Goal: Task Accomplishment & Management: Manage account settings

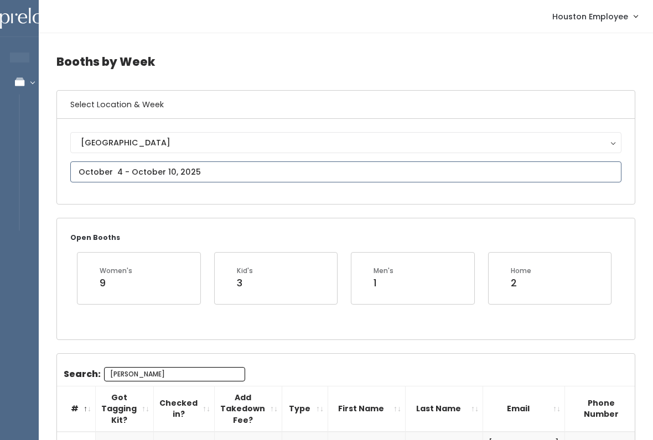
click at [147, 172] on input "text" at bounding box center [345, 172] width 551 height 21
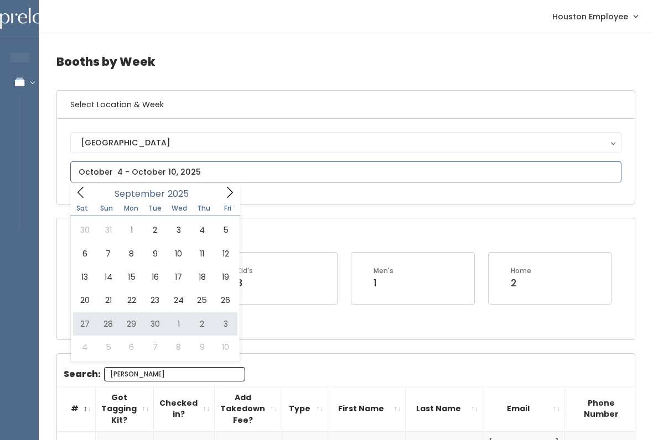
type input "[DATE] to [DATE]"
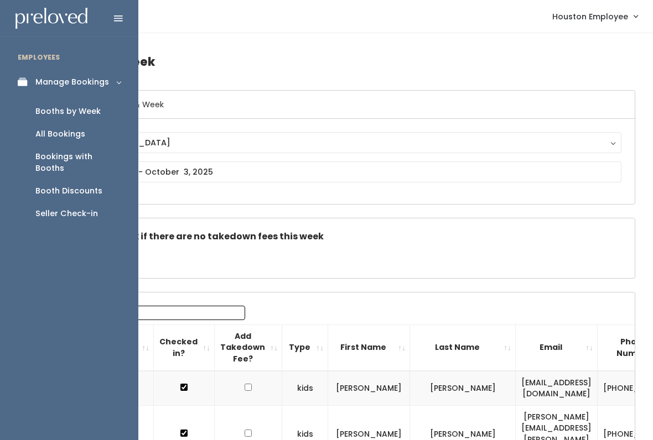
click at [109, 115] on link "Booths by Week" at bounding box center [69, 111] width 138 height 23
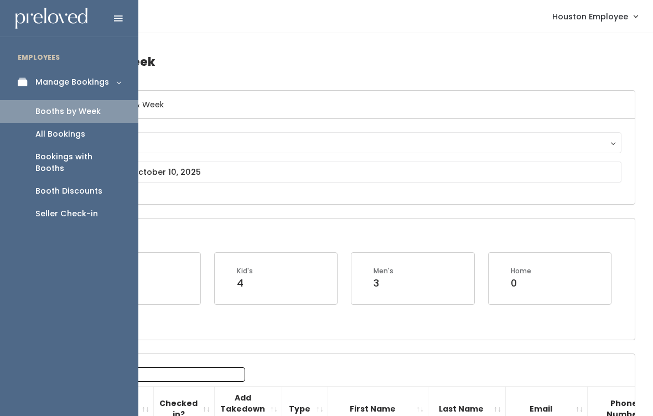
click at [117, 80] on link "Manage Bookings" at bounding box center [69, 82] width 138 height 25
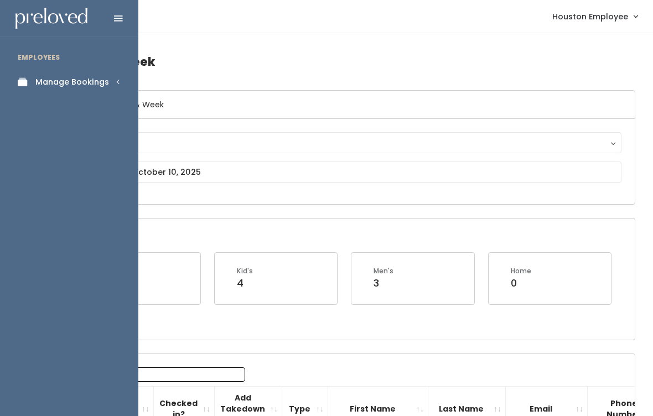
click at [113, 78] on link "Manage Bookings" at bounding box center [69, 82] width 138 height 25
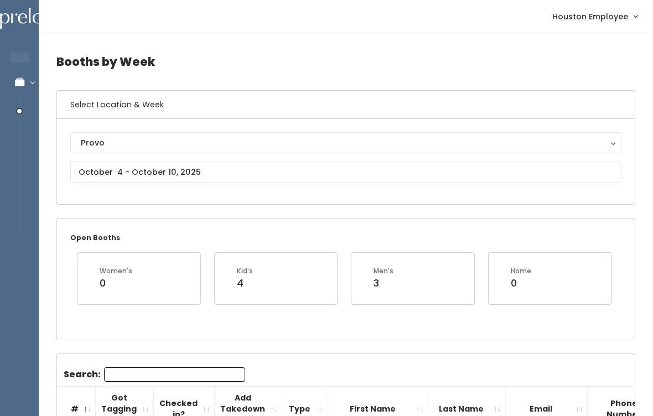
click at [260, 53] on h4 "Booths by Week" at bounding box center [345, 61] width 579 height 30
click at [287, 142] on div "Provo" at bounding box center [346, 143] width 530 height 12
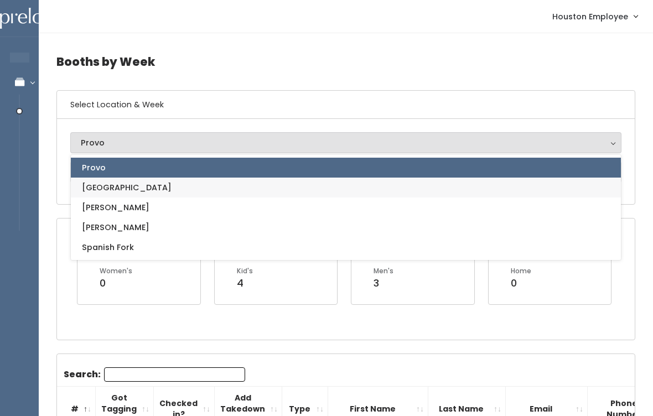
click at [209, 181] on link "[GEOGRAPHIC_DATA]" at bounding box center [346, 188] width 550 height 20
select select "5"
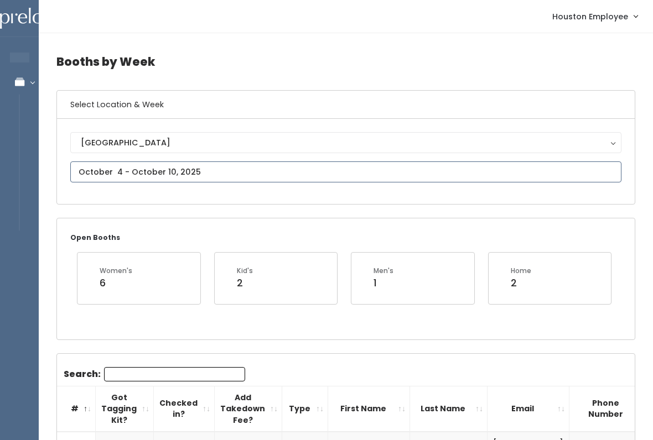
click at [96, 170] on input "text" at bounding box center [345, 172] width 551 height 21
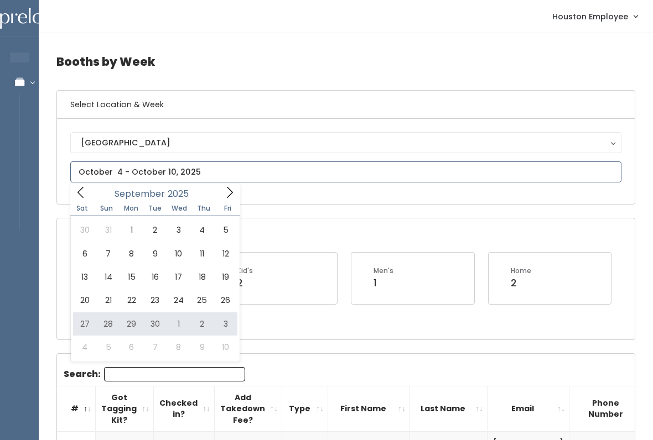
type input "[DATE] to [DATE]"
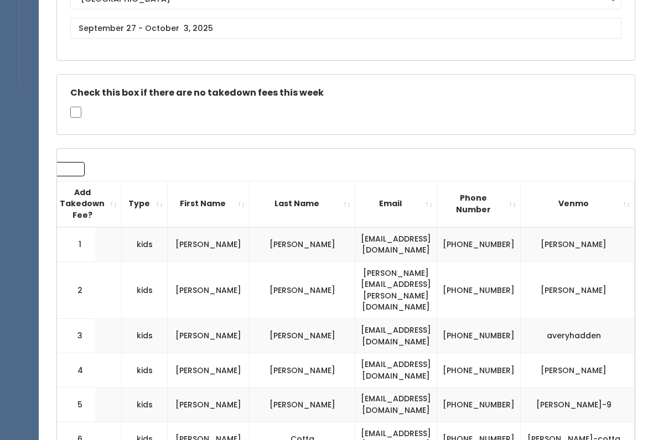
scroll to position [145, 0]
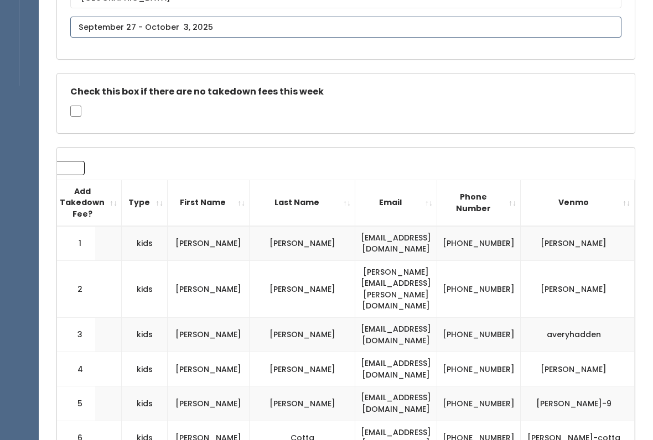
click at [91, 19] on input "text" at bounding box center [345, 27] width 551 height 21
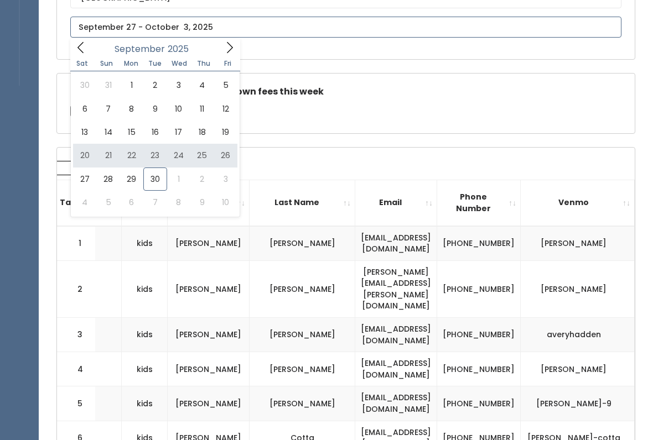
type input "[DATE] to [DATE]"
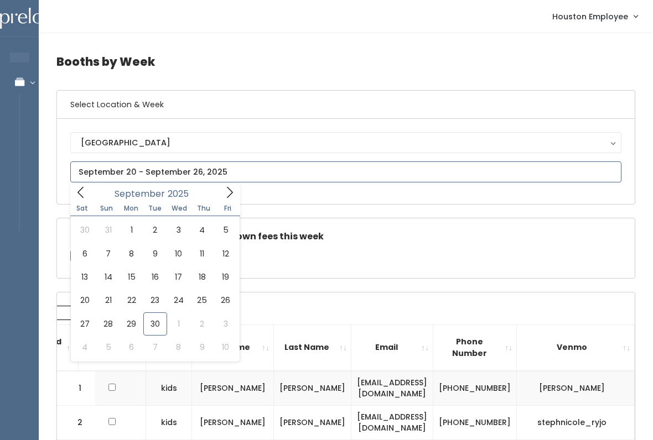
type input "September 27 to October 3"
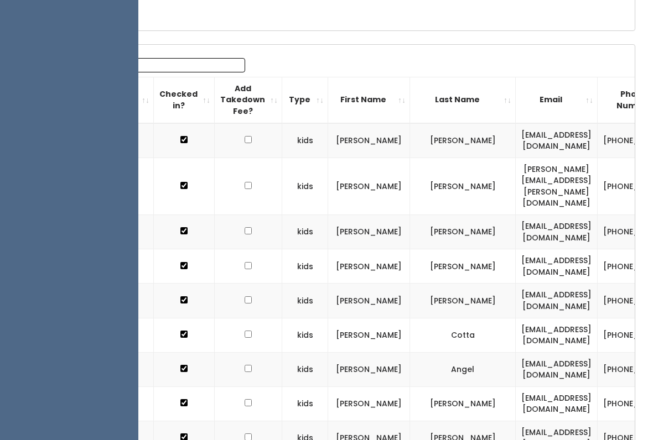
scroll to position [246, 0]
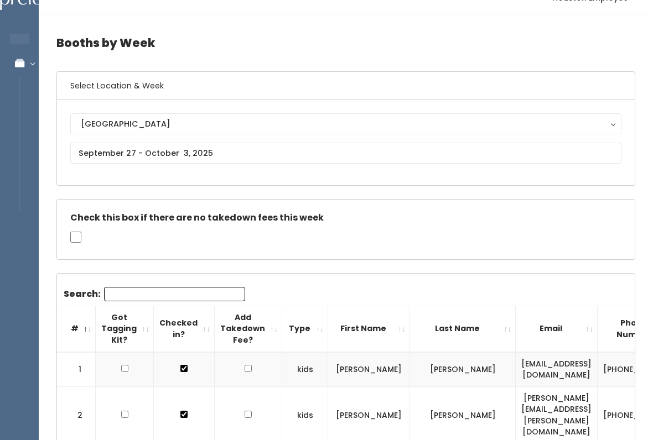
scroll to position [0, 0]
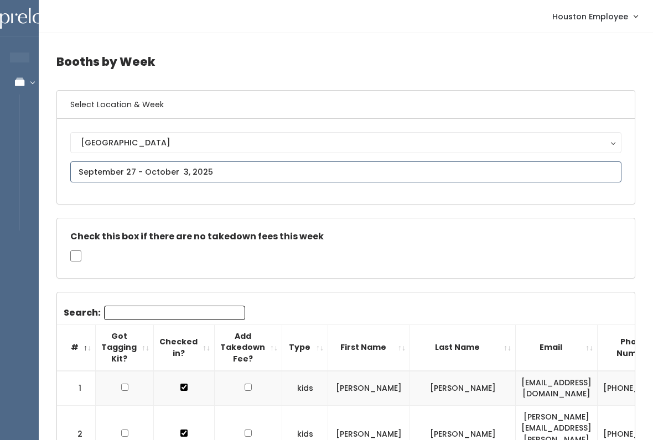
click at [172, 165] on input "text" at bounding box center [345, 172] width 551 height 21
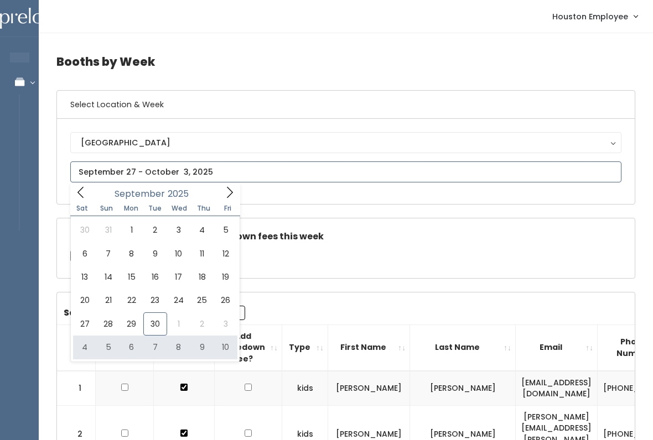
type input "October 4 to October 10"
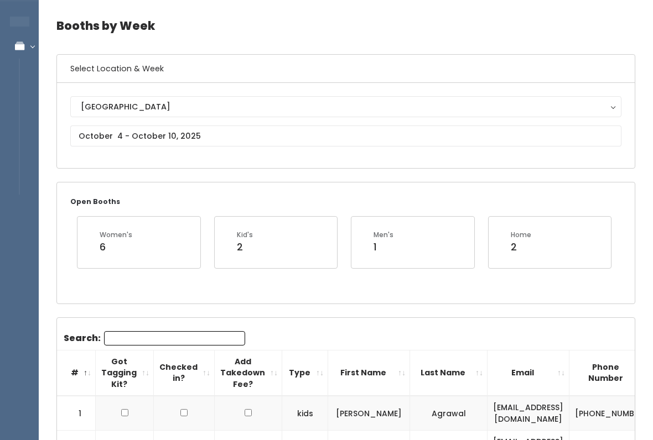
scroll to position [36, 0]
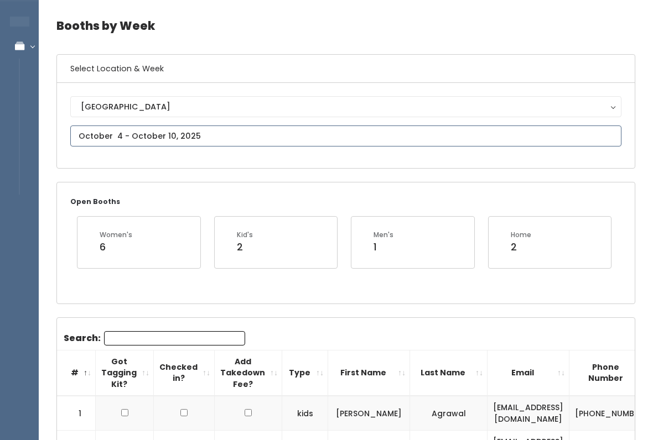
click at [265, 132] on input "text" at bounding box center [345, 136] width 551 height 21
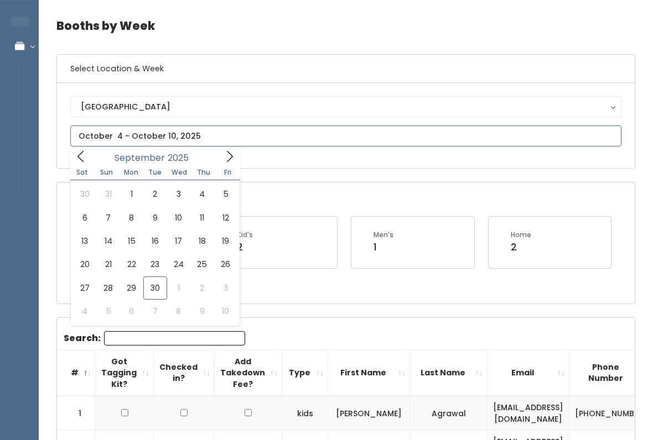
click at [224, 160] on icon at bounding box center [230, 157] width 12 height 12
type input "October 11 to October 17"
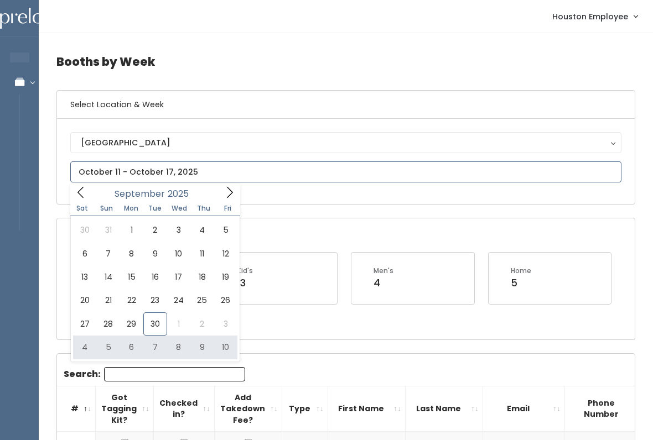
type input "[DATE] to [DATE]"
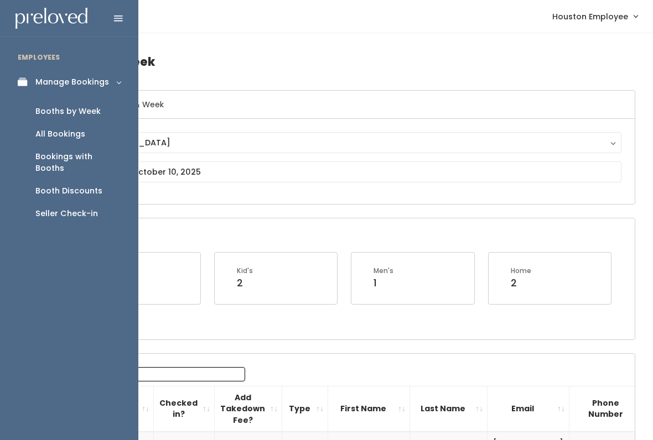
click at [65, 106] on div "Booths by Week" at bounding box center [67, 112] width 65 height 12
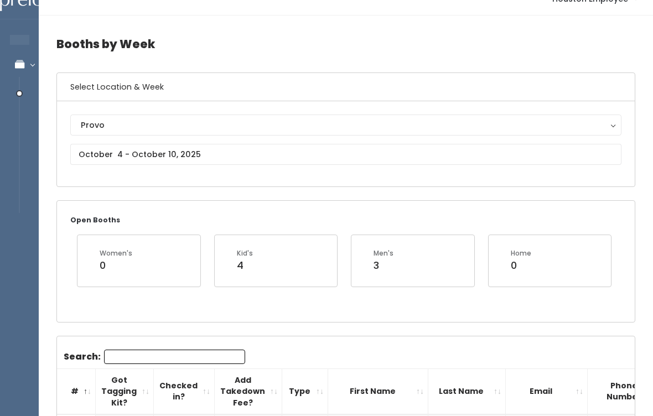
scroll to position [17, 0]
click at [212, 148] on input "text" at bounding box center [345, 154] width 551 height 21
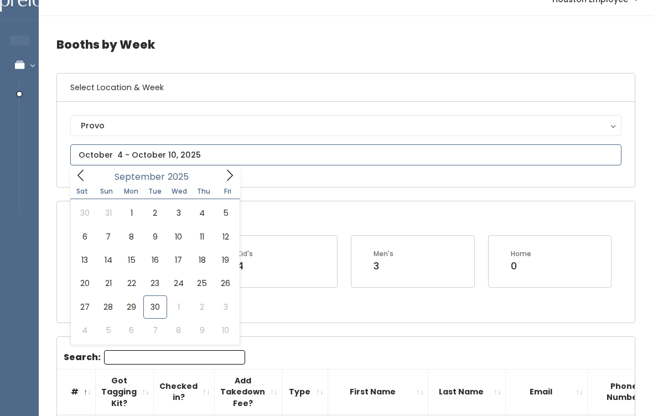
click at [230, 170] on icon at bounding box center [230, 175] width 12 height 12
type input "October 18 to October 24"
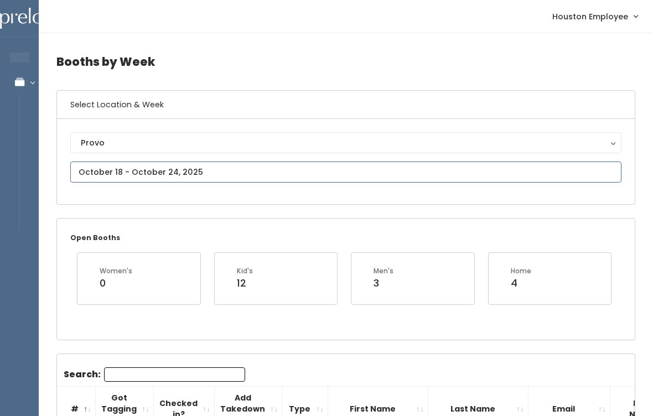
click at [236, 170] on input "text" at bounding box center [345, 172] width 551 height 21
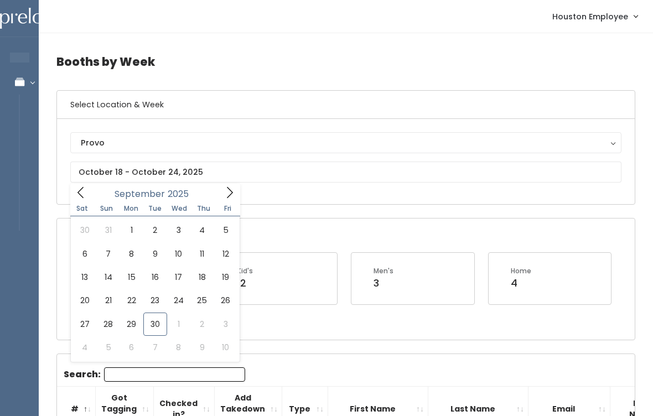
click at [150, 143] on div "Provo" at bounding box center [346, 143] width 530 height 12
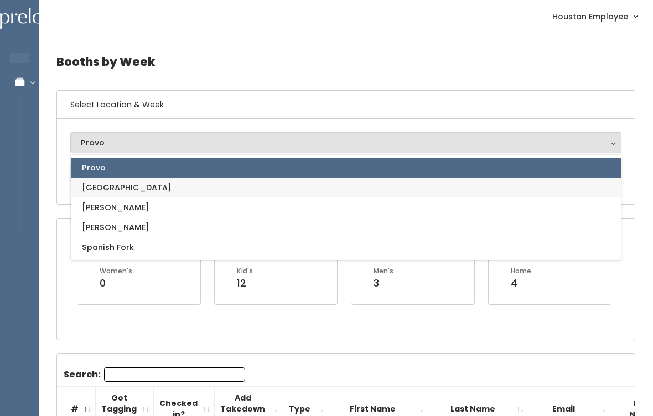
click at [164, 186] on link "[GEOGRAPHIC_DATA]" at bounding box center [346, 188] width 550 height 20
select select "5"
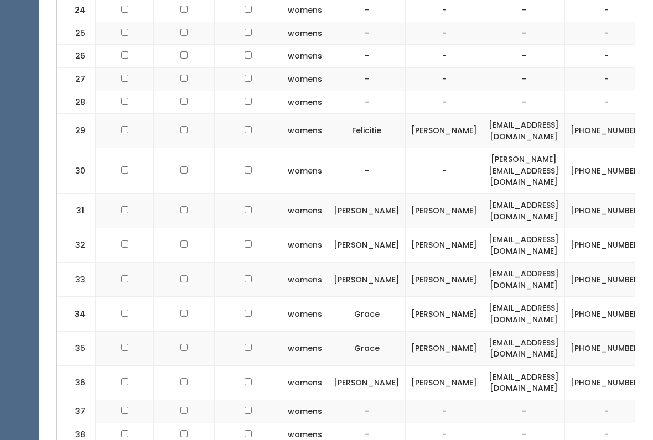
scroll to position [1051, 0]
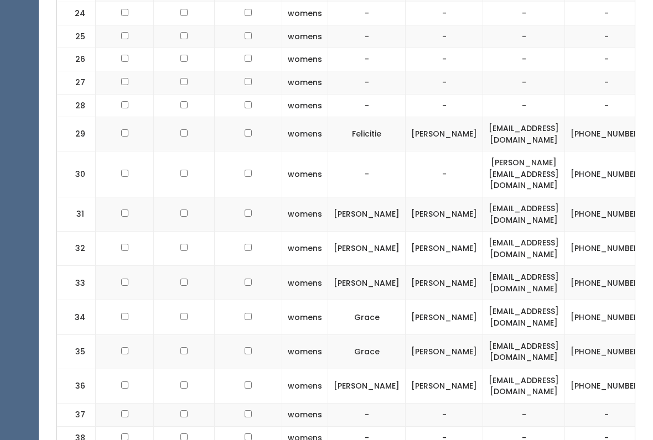
click at [126, 279] on input "checkbox" at bounding box center [124, 282] width 7 height 7
checkbox input "true"
click at [121, 382] on input "checkbox" at bounding box center [124, 385] width 7 height 7
checkbox input "true"
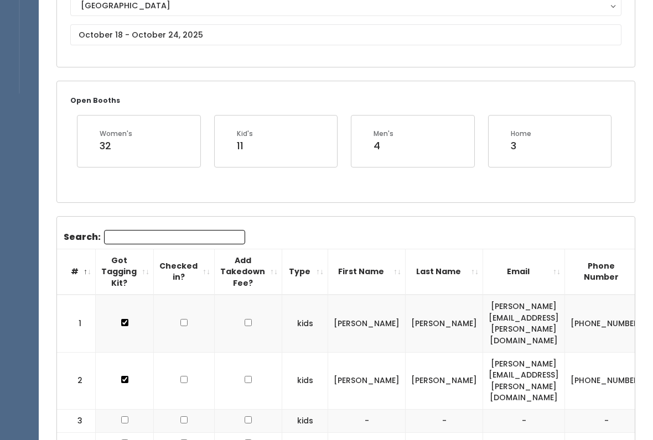
click at [121, 288] on th "Got Tagging Kit?" at bounding box center [125, 273] width 58 height 46
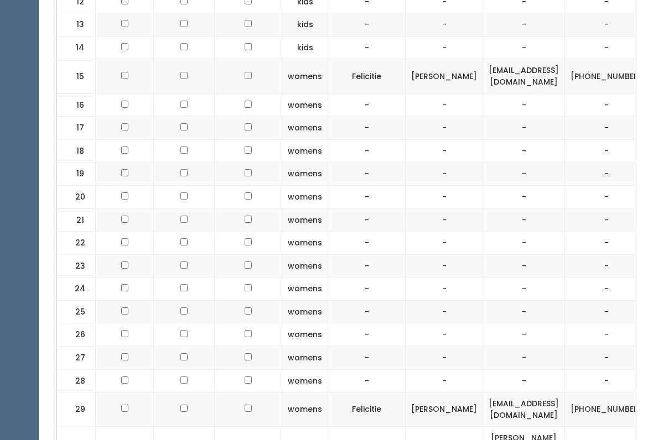
scroll to position [776, 0]
